Goal: Check status: Check status

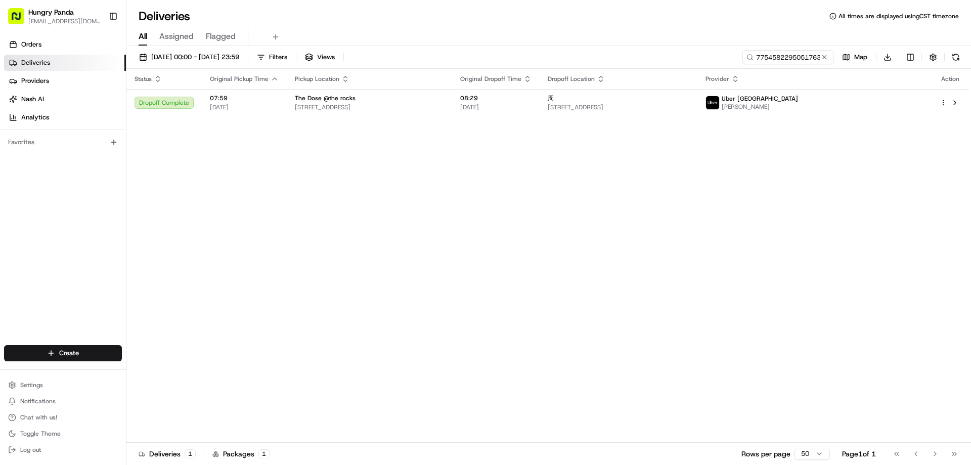
drag, startPoint x: 343, startPoint y: 238, endPoint x: 362, endPoint y: 240, distance: 18.8
click at [362, 240] on div "Status Original Pickup Time Pickup Location Original Dropoff Time Dropoff Locat…" at bounding box center [547, 256] width 842 height 374
click at [826, 59] on button at bounding box center [824, 57] width 10 height 10
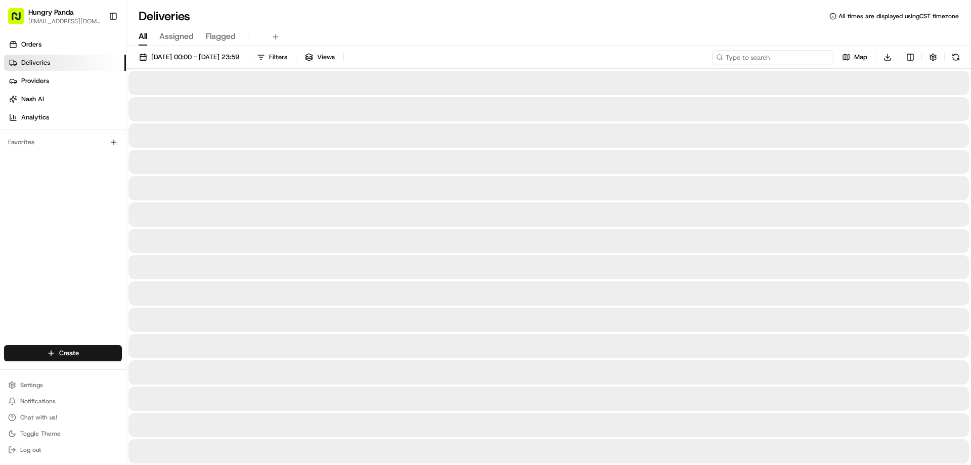
click at [821, 60] on input at bounding box center [772, 57] width 121 height 14
paste input "3260565475258788421959"
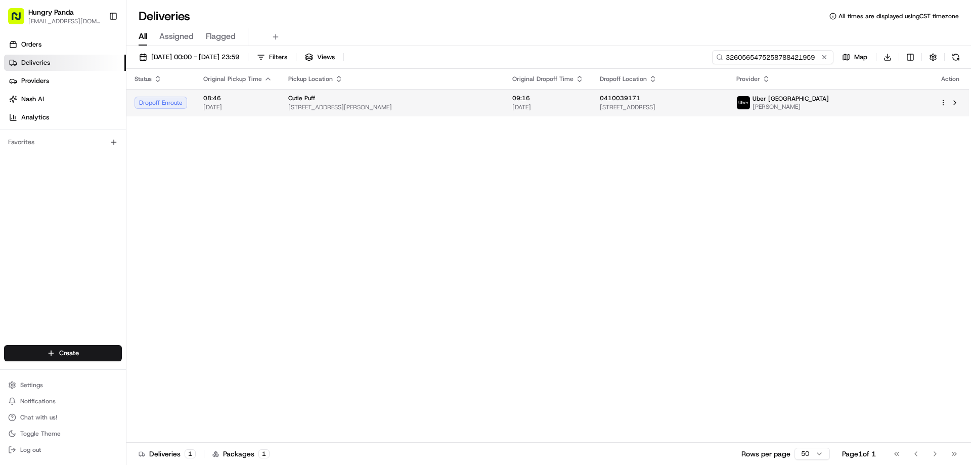
type input "3260565475258788421959"
click at [721, 106] on span "[STREET_ADDRESS]" at bounding box center [660, 107] width 121 height 8
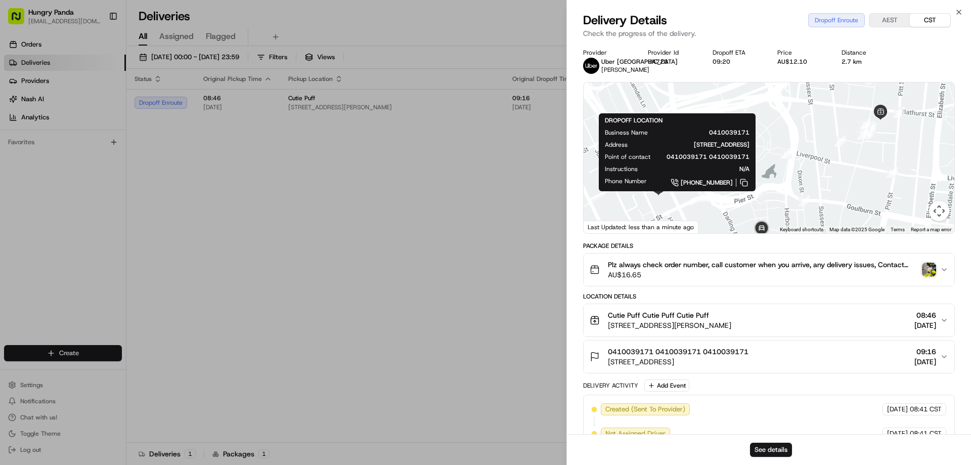
click at [870, 161] on div at bounding box center [769, 157] width 371 height 151
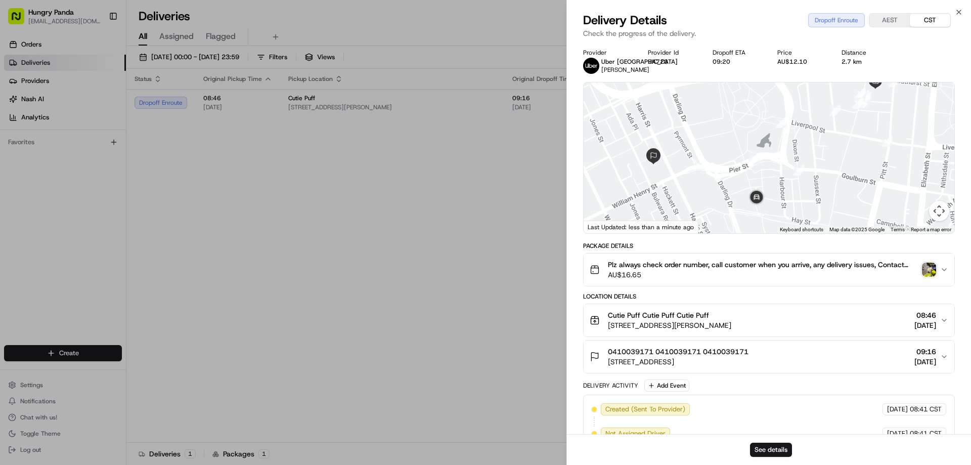
drag, startPoint x: 821, startPoint y: 191, endPoint x: 816, endPoint y: 160, distance: 31.3
click at [816, 160] on div at bounding box center [769, 157] width 371 height 151
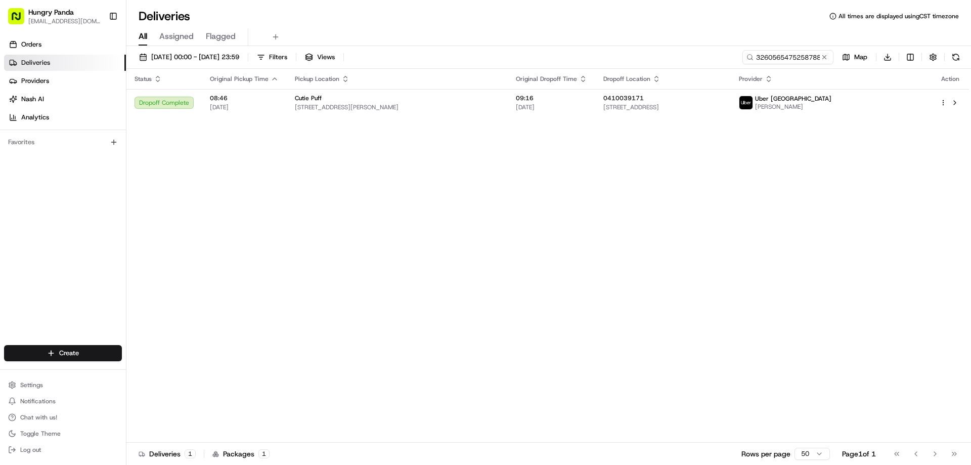
drag, startPoint x: 824, startPoint y: 56, endPoint x: 816, endPoint y: 57, distance: 8.2
click at [824, 56] on button at bounding box center [824, 57] width 10 height 10
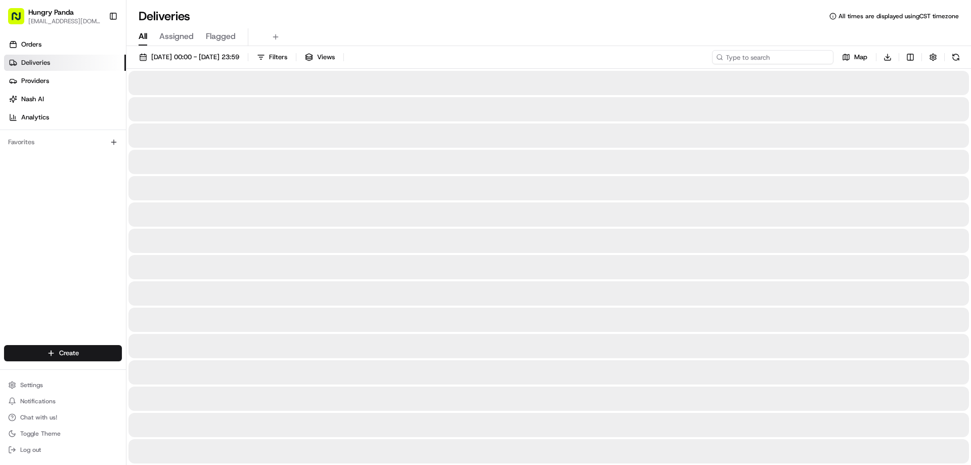
click at [816, 57] on input at bounding box center [772, 57] width 121 height 14
paste input "456854765515473430465"
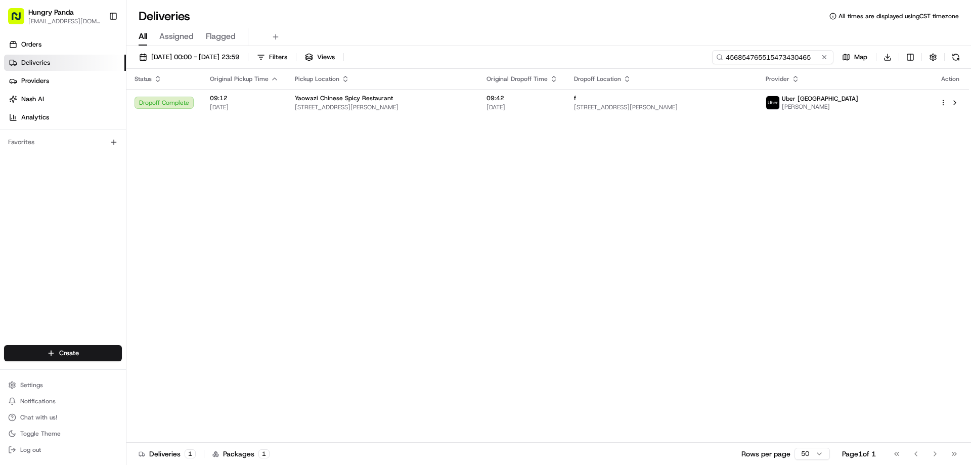
type input "456854765515473430465"
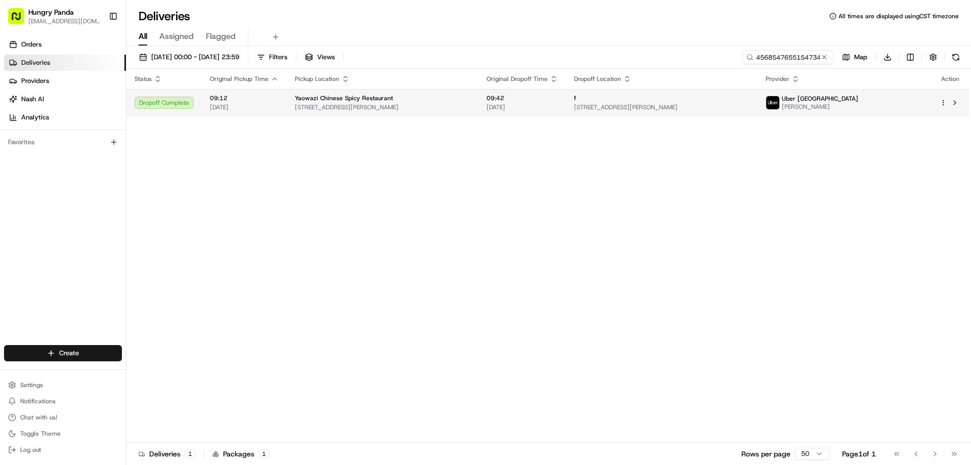
drag, startPoint x: 764, startPoint y: 106, endPoint x: 748, endPoint y: 103, distance: 15.5
click at [748, 103] on div "f [STREET_ADDRESS][PERSON_NAME]" at bounding box center [661, 102] width 175 height 17
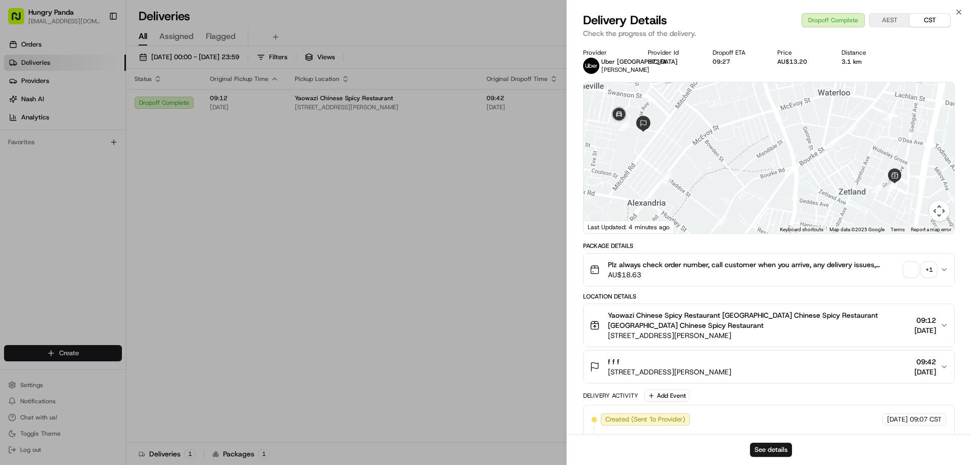
click at [911, 265] on span "button" at bounding box center [911, 269] width 14 height 14
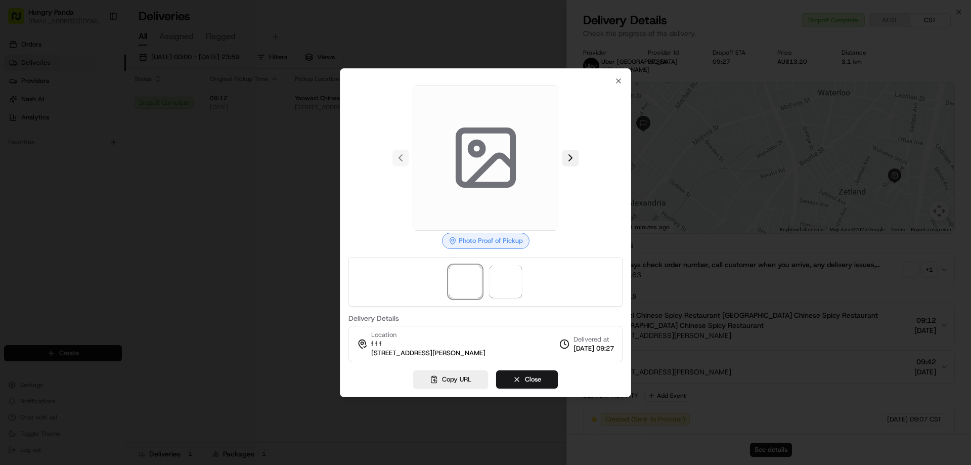
click at [576, 162] on button at bounding box center [570, 158] width 16 height 16
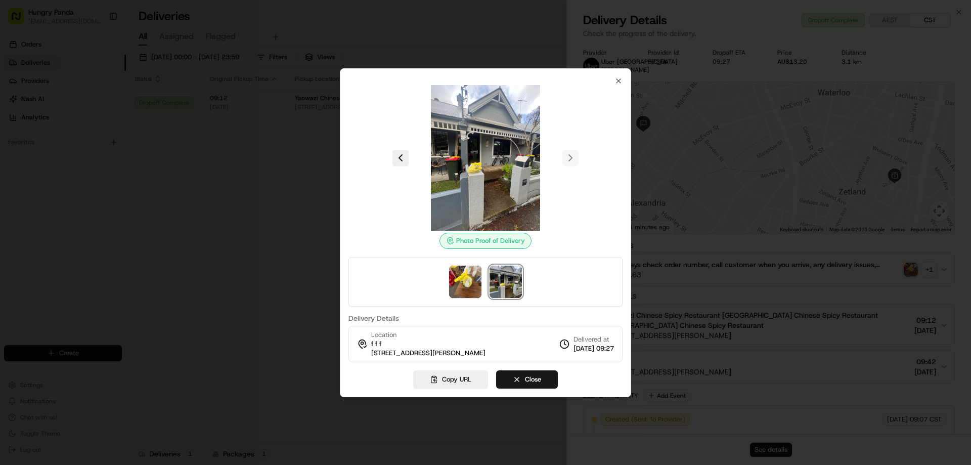
drag, startPoint x: 260, startPoint y: 241, endPoint x: 277, endPoint y: 240, distance: 16.7
click at [260, 241] on div at bounding box center [485, 232] width 971 height 465
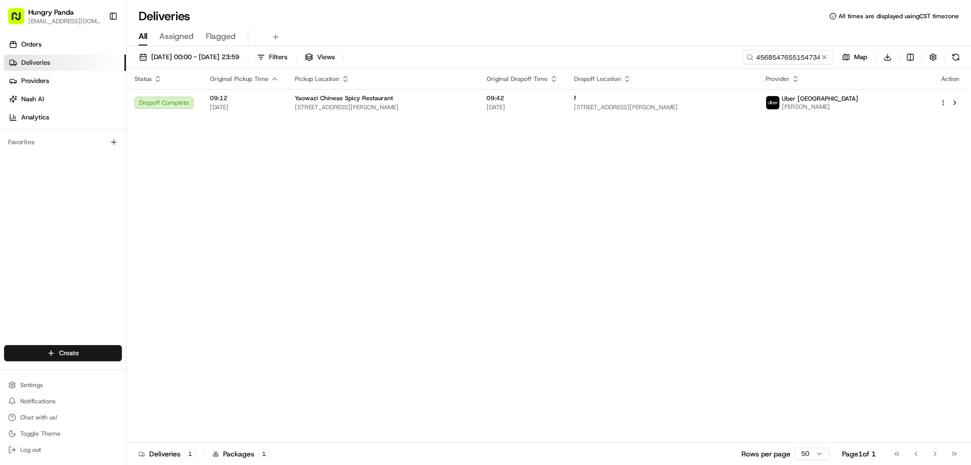
drag, startPoint x: 821, startPoint y: 62, endPoint x: 830, endPoint y: 57, distance: 10.6
click at [823, 62] on button at bounding box center [824, 57] width 10 height 10
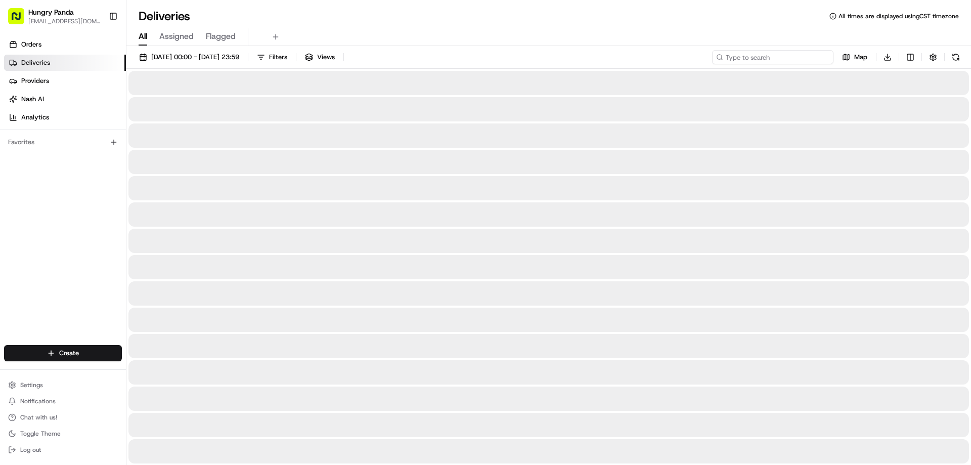
click at [793, 62] on input at bounding box center [772, 57] width 121 height 14
paste input "186453542535472149702"
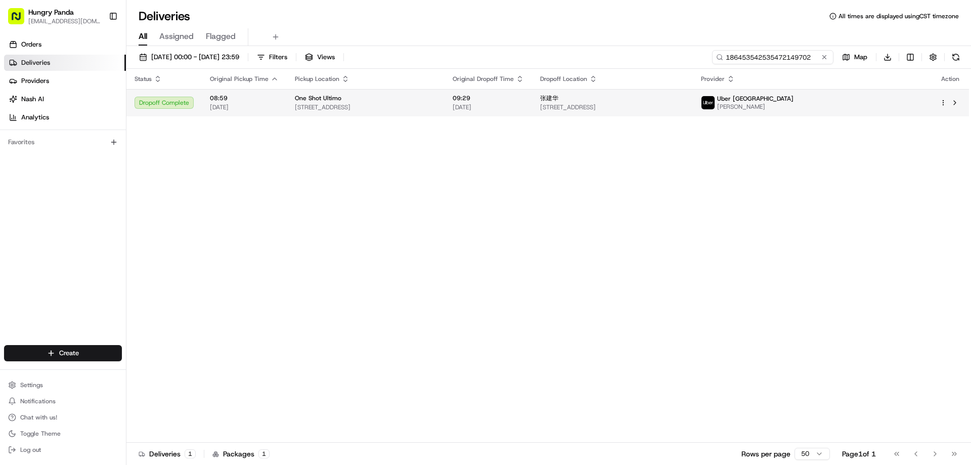
type input "186453542535472149702"
click at [685, 107] on span "[STREET_ADDRESS]" at bounding box center [612, 107] width 145 height 8
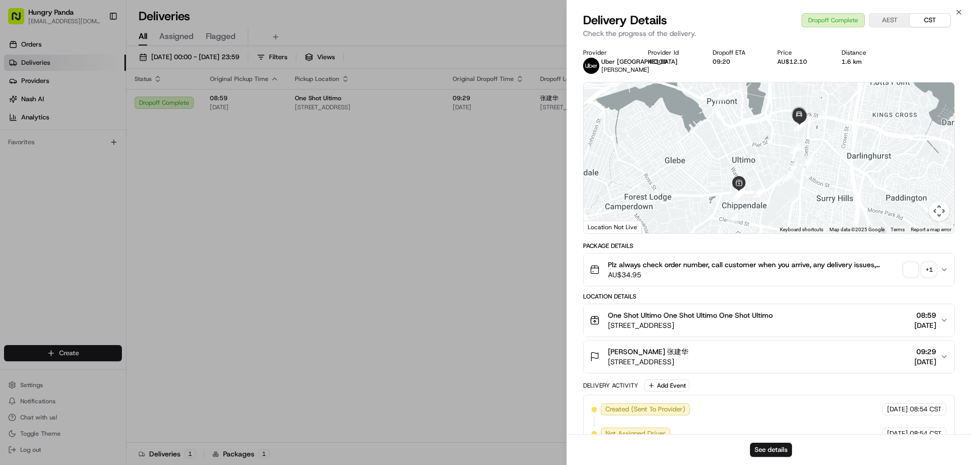
click at [915, 278] on div "Plz always check order number, call customer when you arrive, any delivery issu…" at bounding box center [765, 269] width 350 height 20
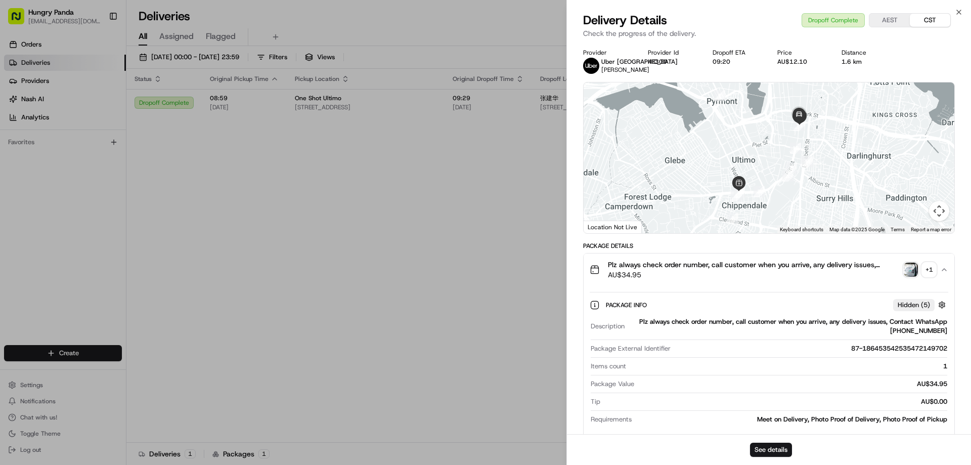
click at [900, 268] on div "Plz always check order number, call customer when you arrive, any delivery issu…" at bounding box center [765, 269] width 350 height 20
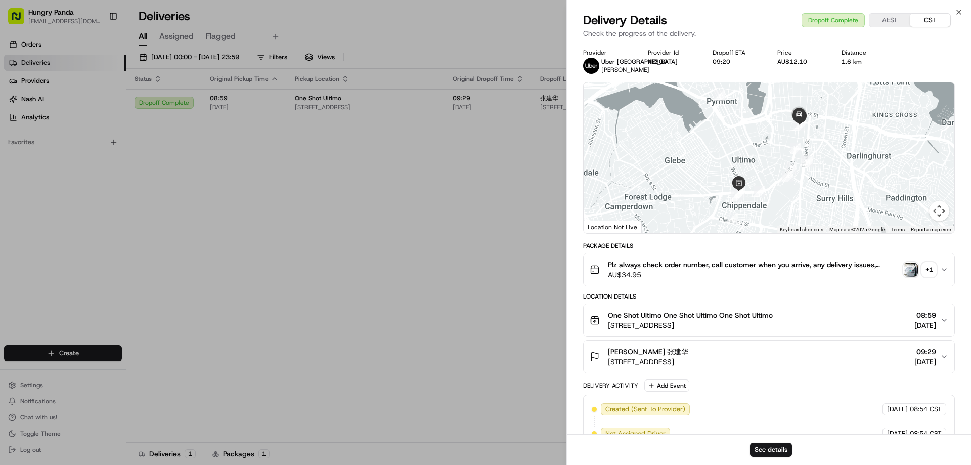
click at [911, 269] on img "button" at bounding box center [911, 269] width 14 height 14
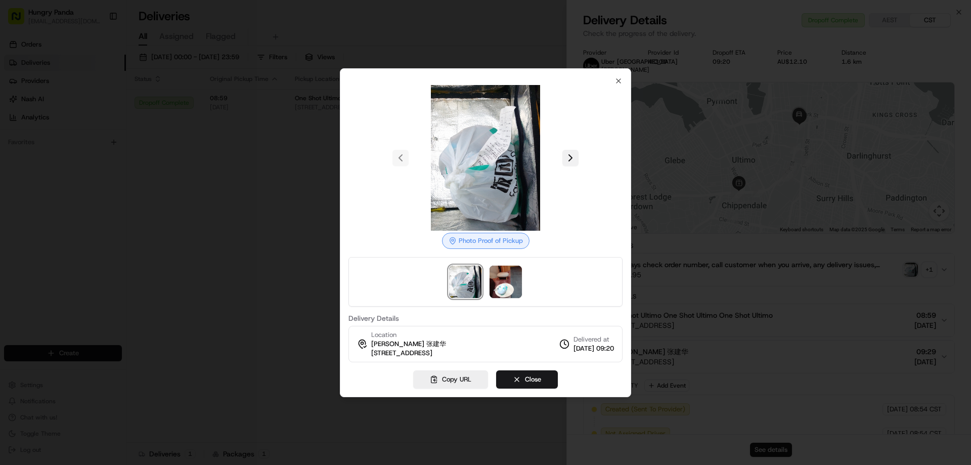
click at [574, 155] on button at bounding box center [570, 158] width 16 height 16
